Goal: Task Accomplishment & Management: Manage account settings

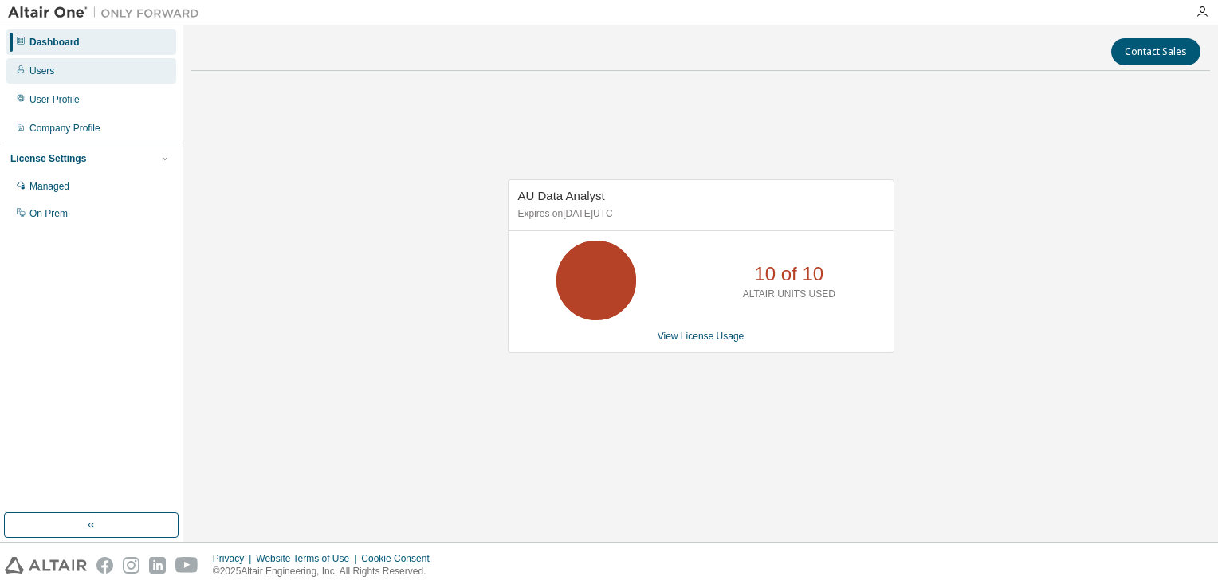
click at [85, 71] on div "Users" at bounding box center [91, 71] width 170 height 26
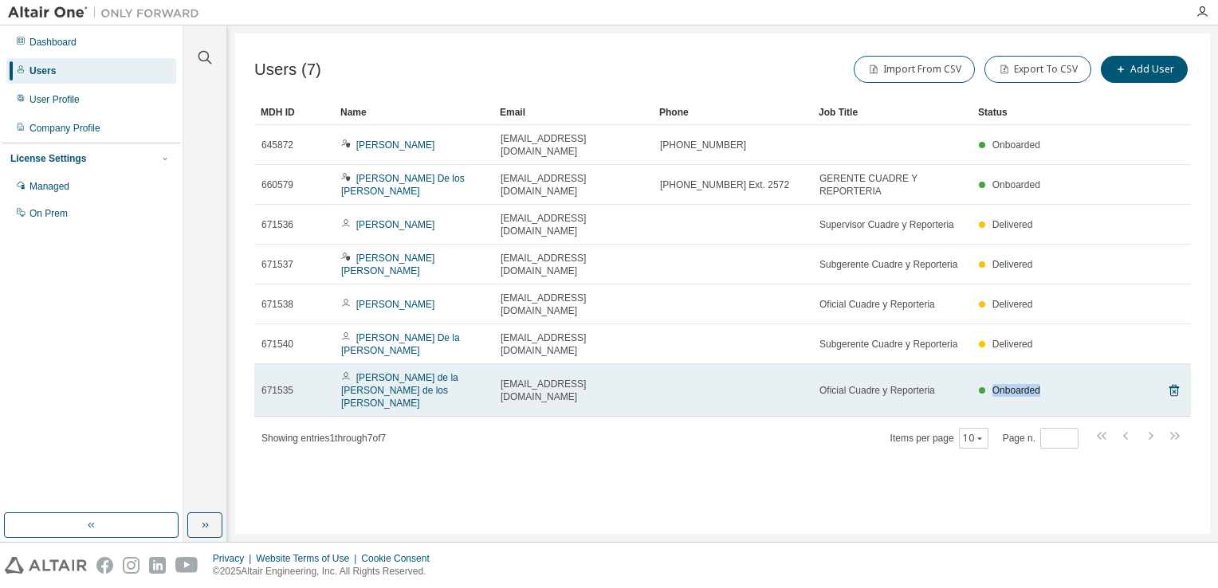
drag, startPoint x: 1042, startPoint y: 312, endPoint x: 984, endPoint y: 317, distance: 59.2
click at [984, 364] on td "Onboarded" at bounding box center [1043, 390] width 143 height 53
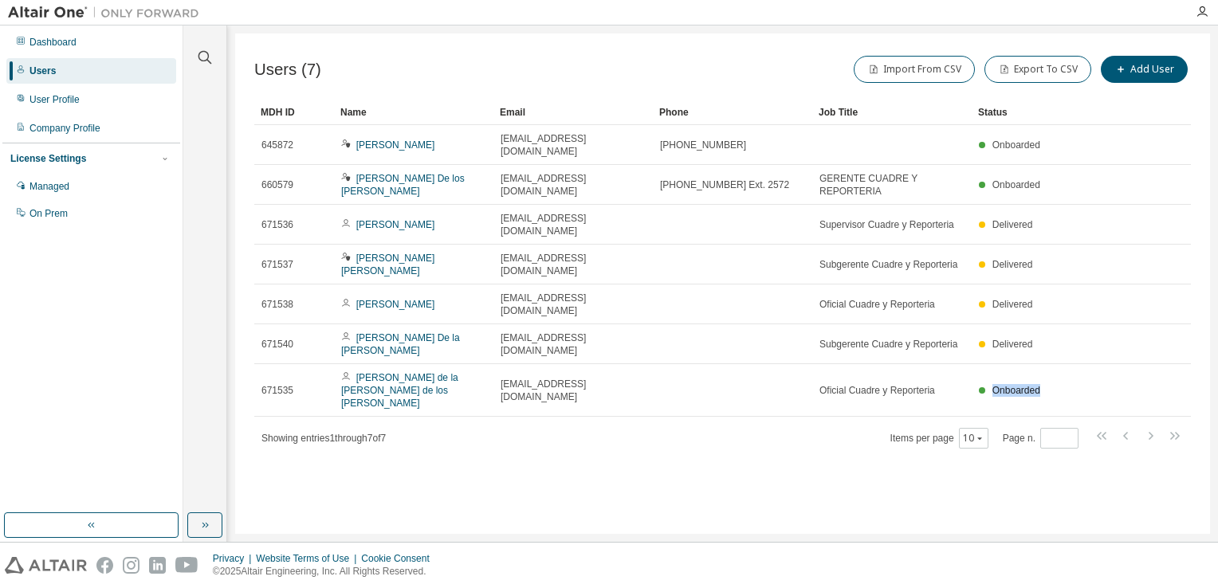
copy div "Onboarded"
click at [987, 430] on div "Users (7) Import From CSV Export To CSV Add User Clear Load Save Save As Field …" at bounding box center [722, 283] width 975 height 501
click at [286, 449] on div "Users (7) Import From CSV Export To CSV Add User Clear Load Save Save As Field …" at bounding box center [722, 283] width 975 height 501
click at [650, 478] on div "Users (7) Import From CSV Export To CSV Add User Clear Load Save Save As Field …" at bounding box center [722, 283] width 975 height 501
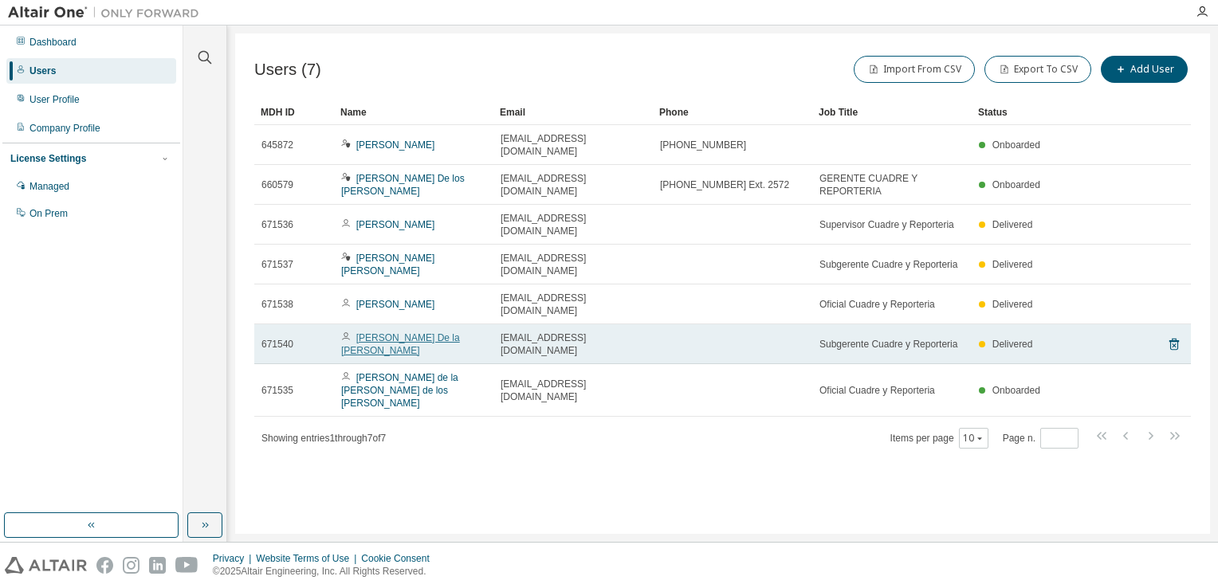
click at [449, 332] on link "[PERSON_NAME] De la [PERSON_NAME]" at bounding box center [400, 344] width 119 height 24
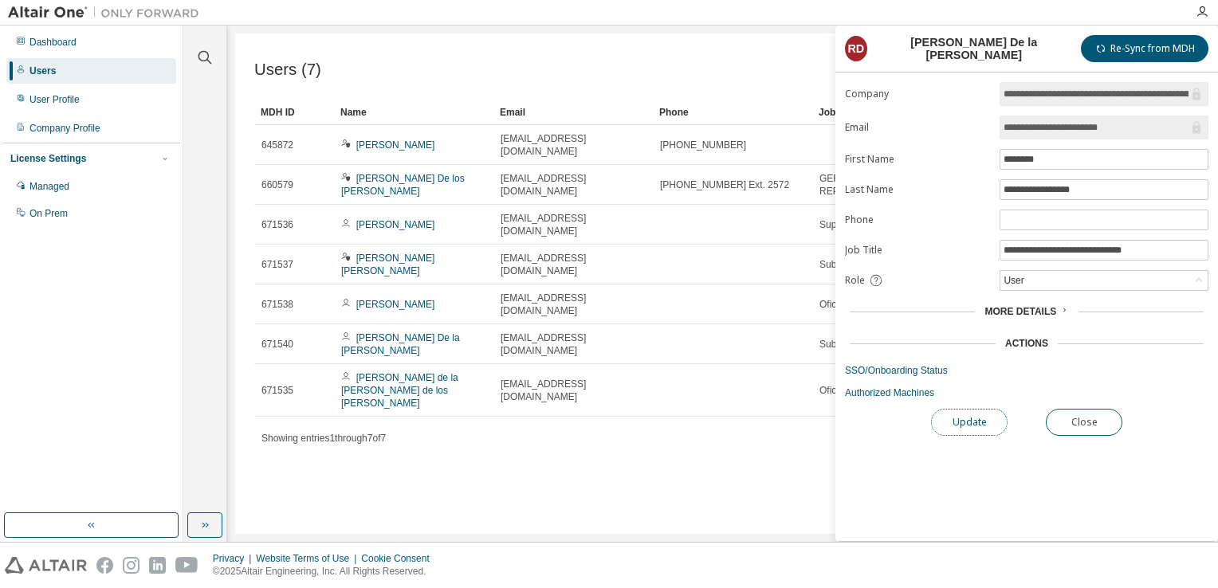
click at [983, 419] on button "Update" at bounding box center [969, 422] width 77 height 27
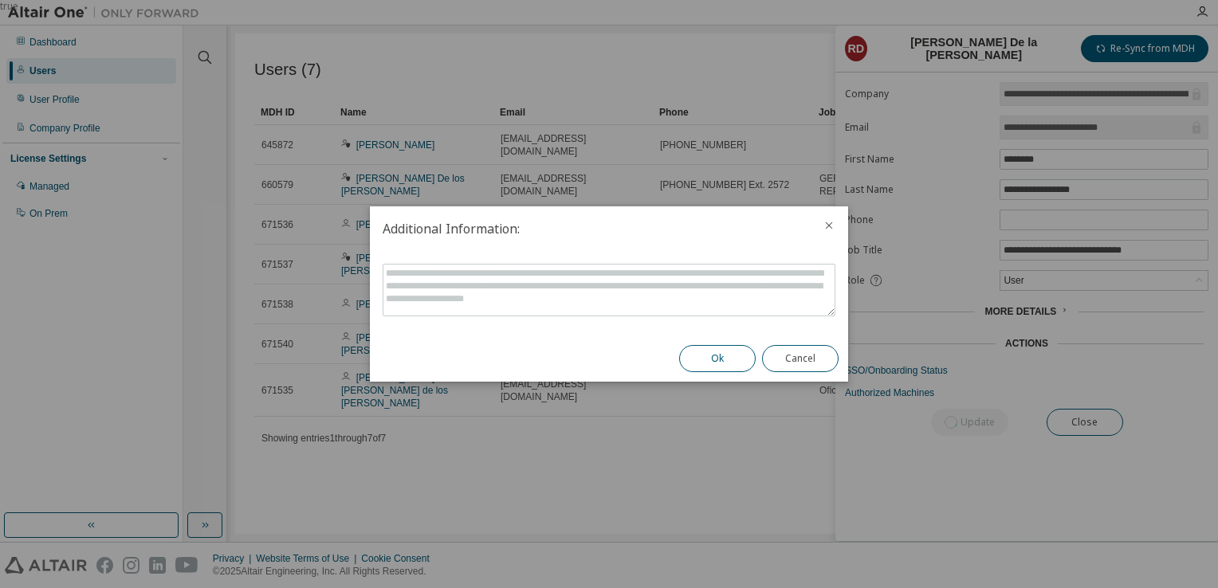
click at [705, 364] on button "Ok" at bounding box center [717, 358] width 77 height 27
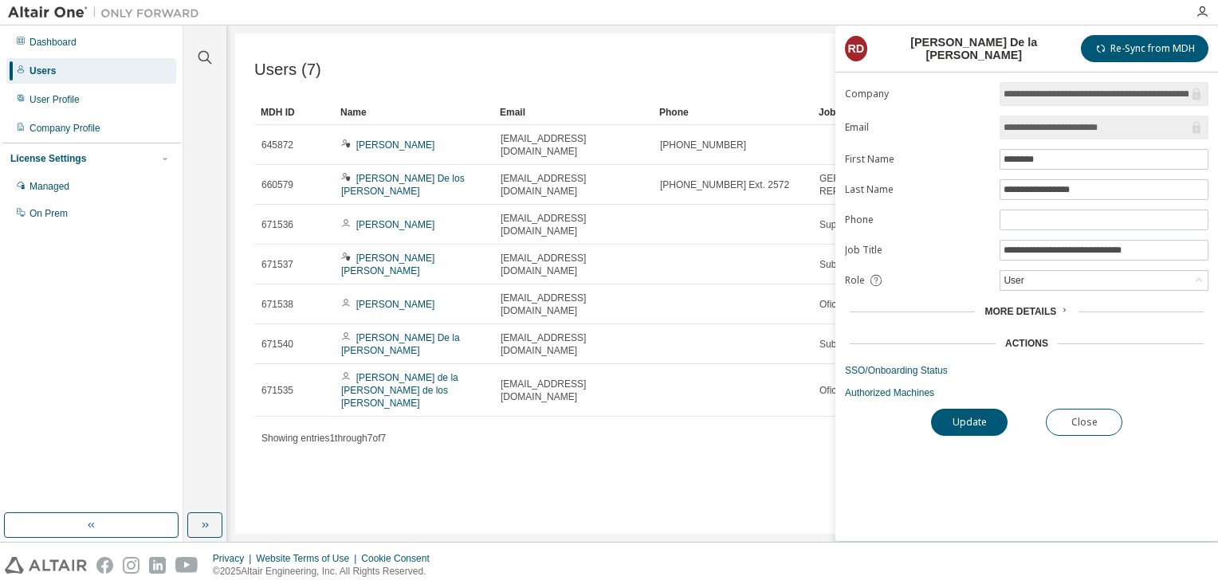
click at [632, 405] on div "Users (7) Import From CSV Export To CSV Add User Clear Load Save Save As Field …" at bounding box center [722, 283] width 975 height 501
click at [1086, 422] on button "Close" at bounding box center [1084, 422] width 77 height 27
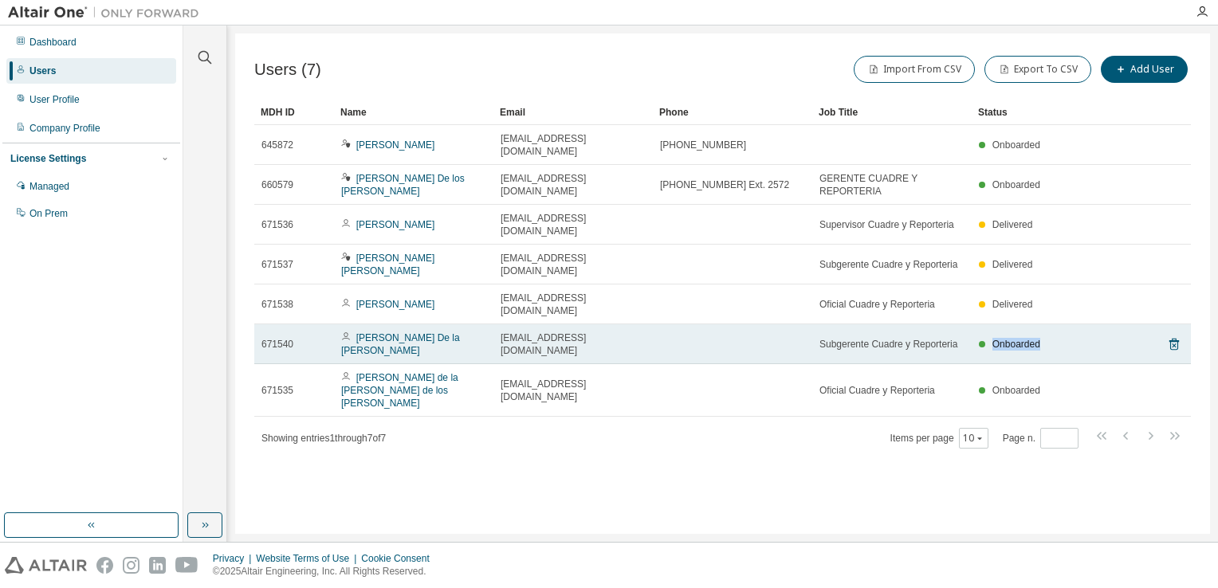
drag, startPoint x: 1046, startPoint y: 279, endPoint x: 995, endPoint y: 276, distance: 51.1
click at [995, 338] on div "Onboarded" at bounding box center [1043, 344] width 128 height 13
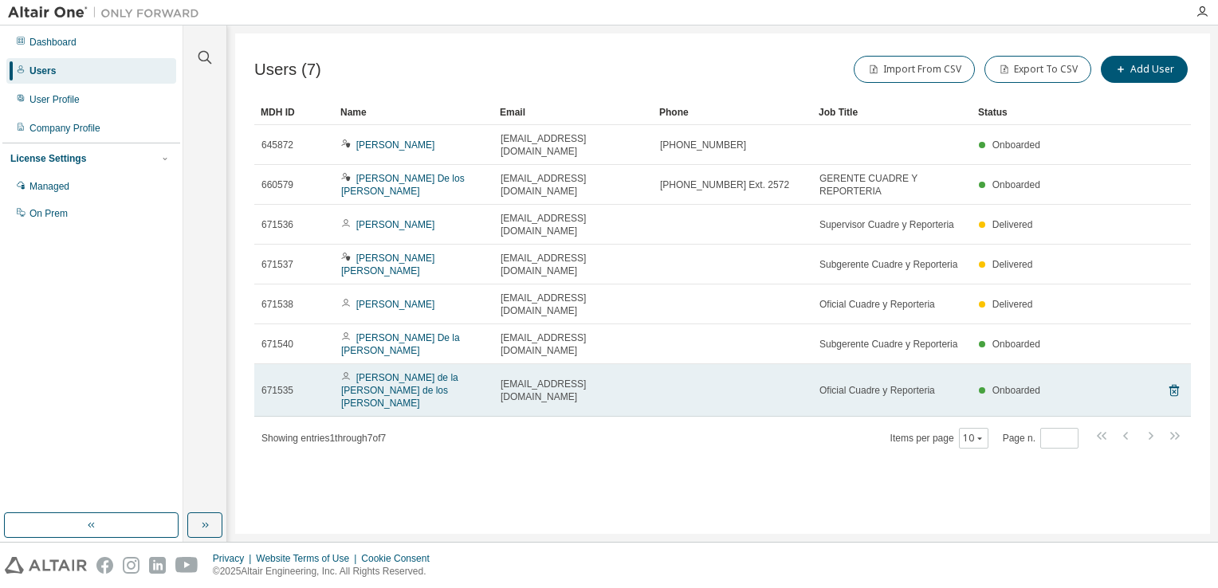
drag, startPoint x: 995, startPoint y: 276, endPoint x: 1027, endPoint y: 303, distance: 41.8
click at [1027, 385] on span "Onboarded" at bounding box center [1016, 390] width 48 height 11
